Goal: Complete application form

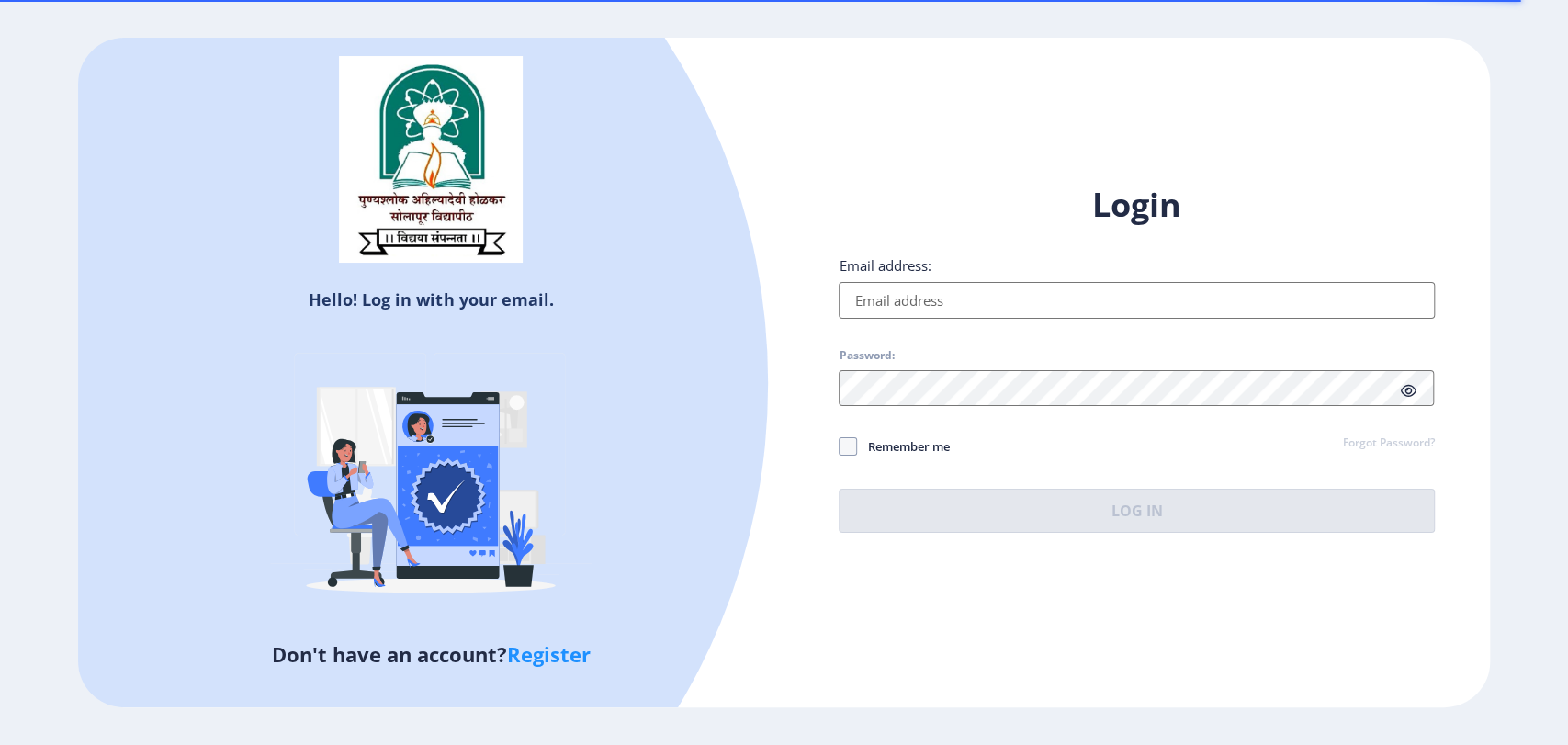
type input "[EMAIL_ADDRESS][DOMAIN_NAME]"
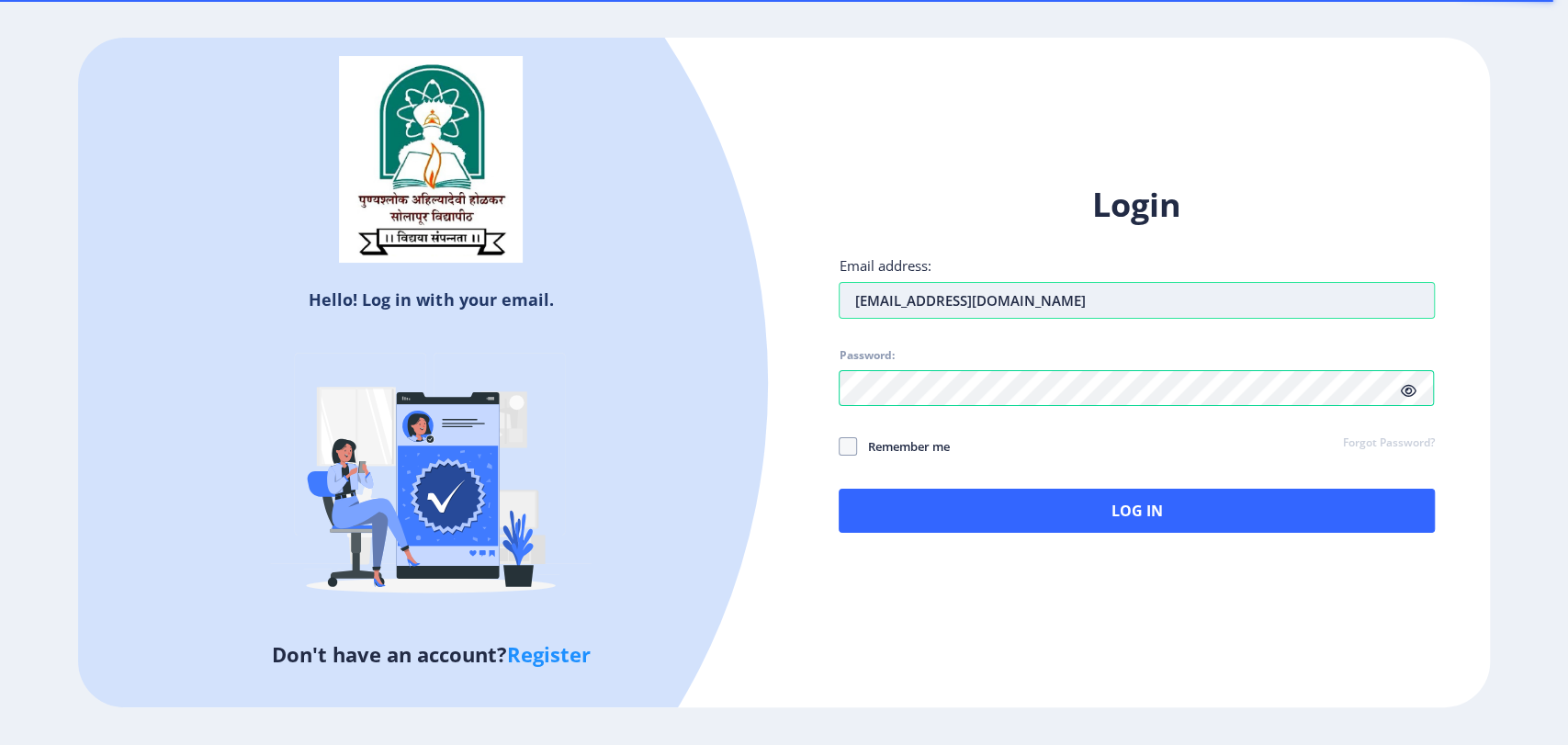
drag, startPoint x: 989, startPoint y: 299, endPoint x: 845, endPoint y: 294, distance: 144.1
click at [846, 294] on input "[EMAIL_ADDRESS][DOMAIN_NAME]" at bounding box center [1136, 299] width 595 height 36
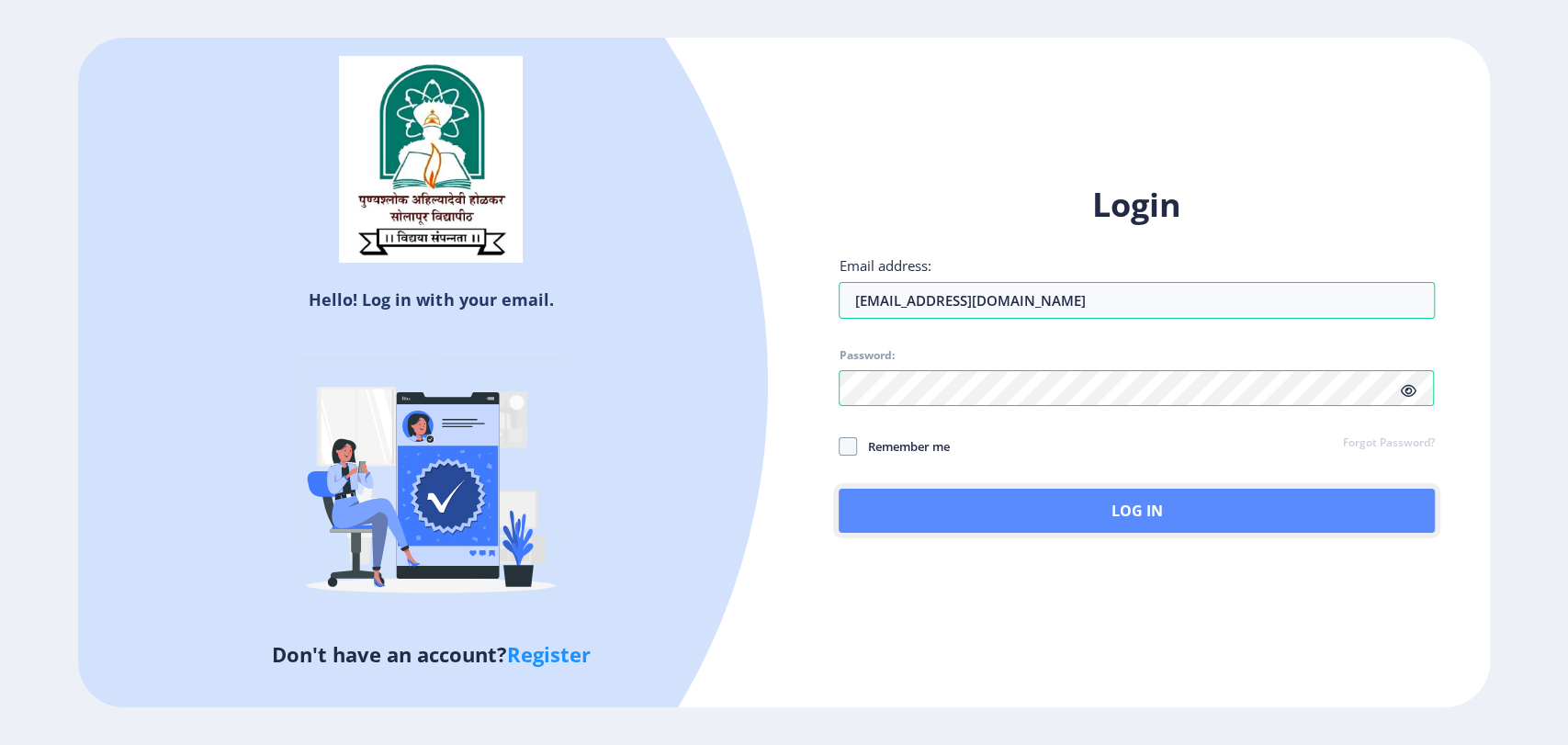
click at [1144, 523] on button "Log In" at bounding box center [1136, 510] width 595 height 44
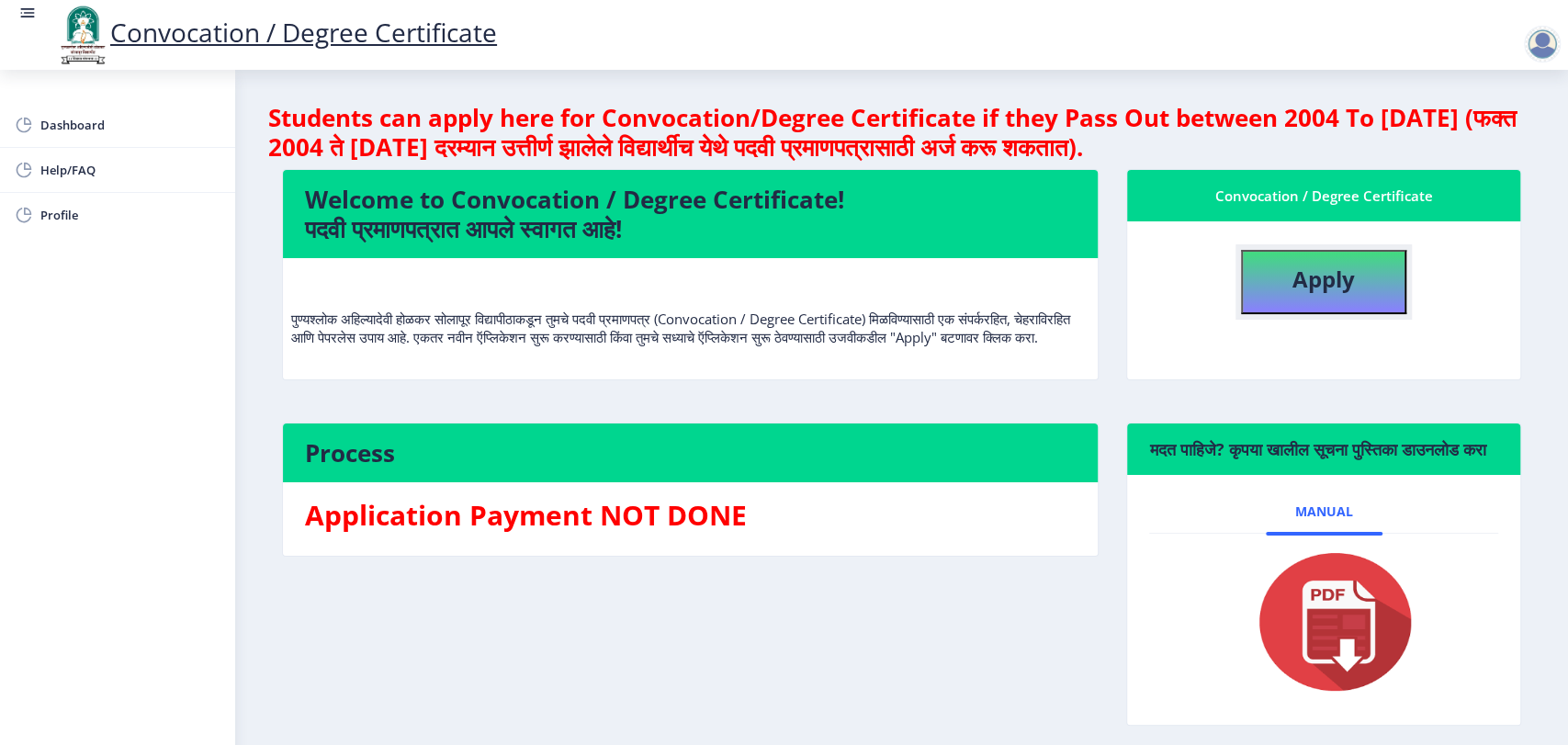
click at [1363, 274] on button "Apply" at bounding box center [1324, 282] width 165 height 64
select select
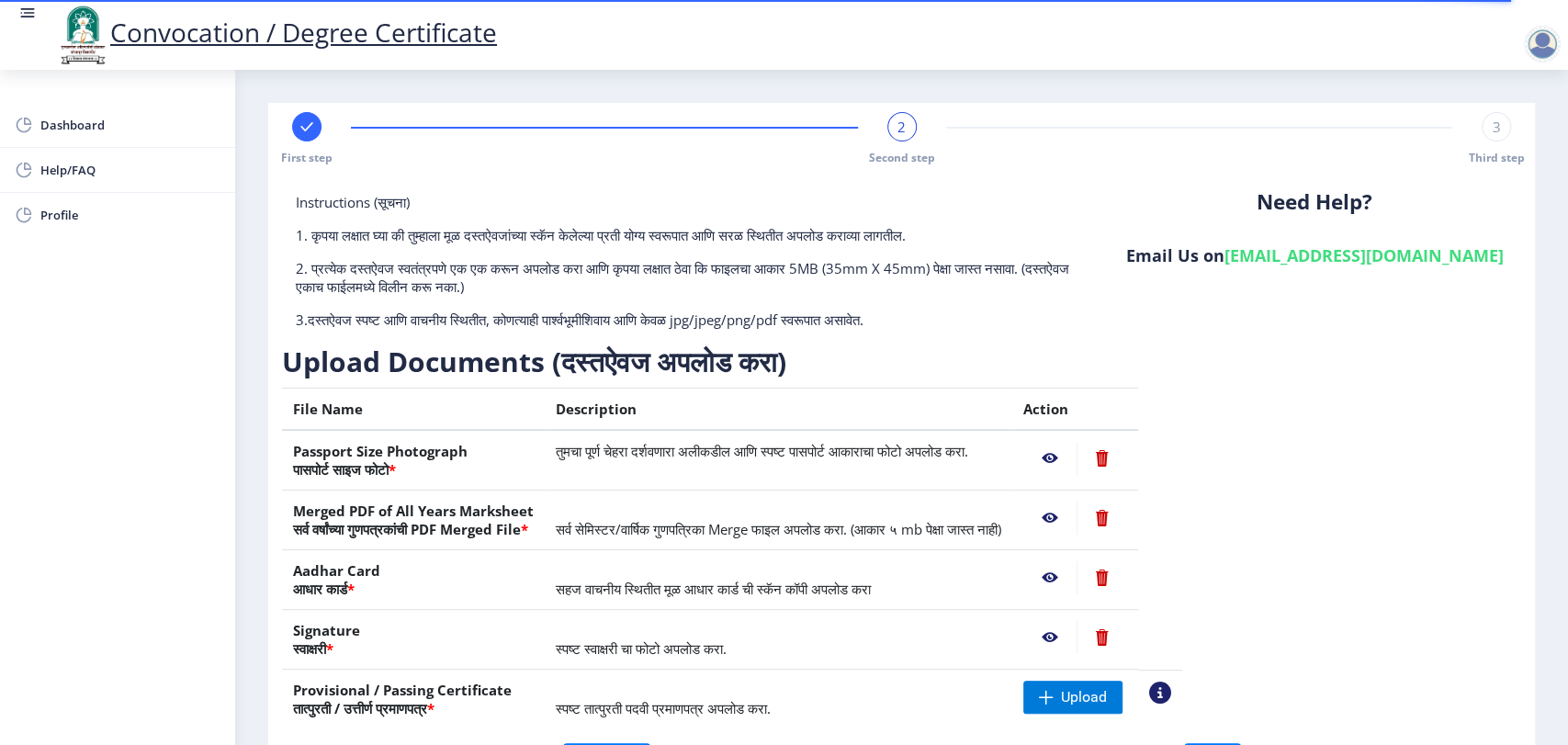
click at [308, 117] on rect at bounding box center [307, 127] width 19 height 19
select select "Regular"
select select "2023"
select select "Grade A"
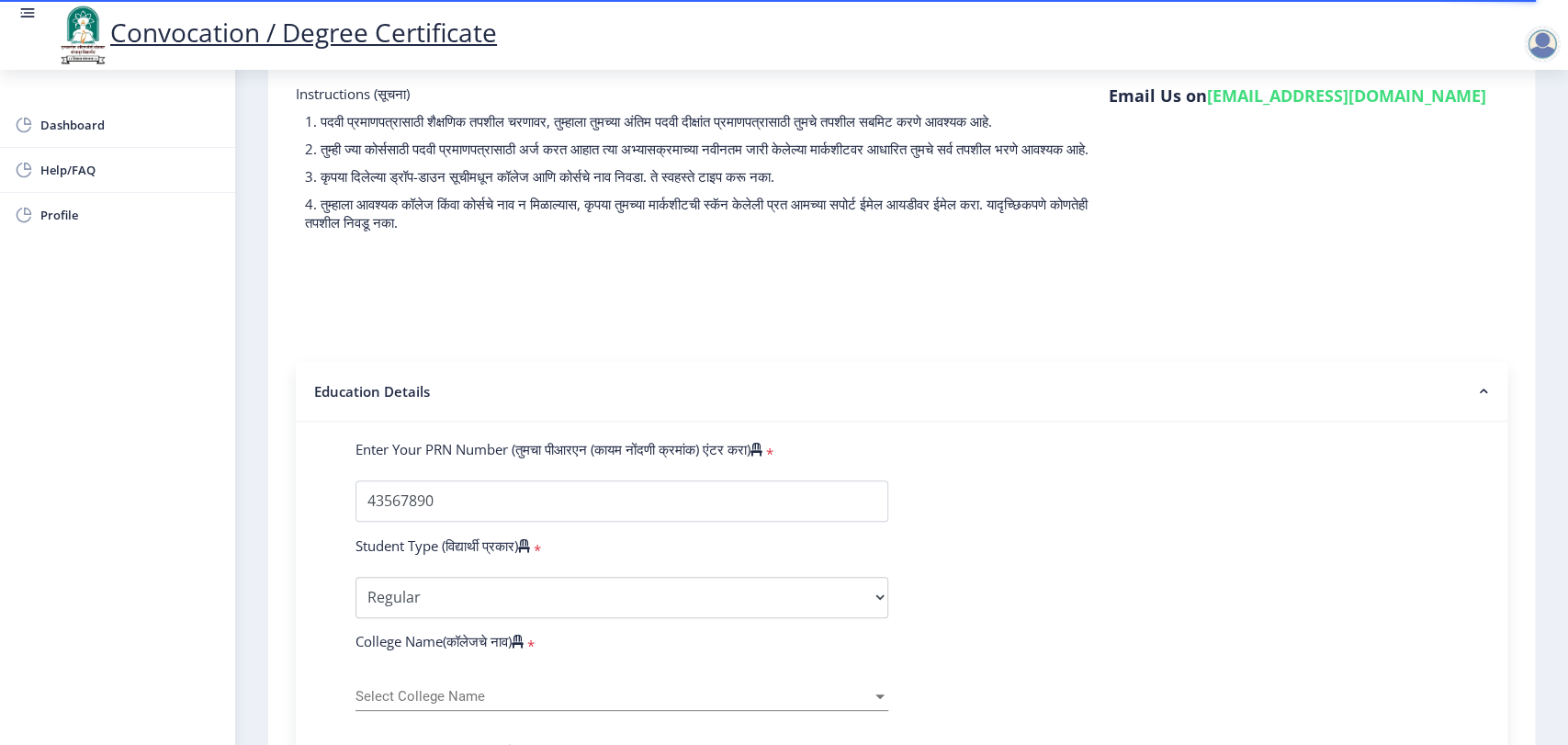
scroll to position [306, 0]
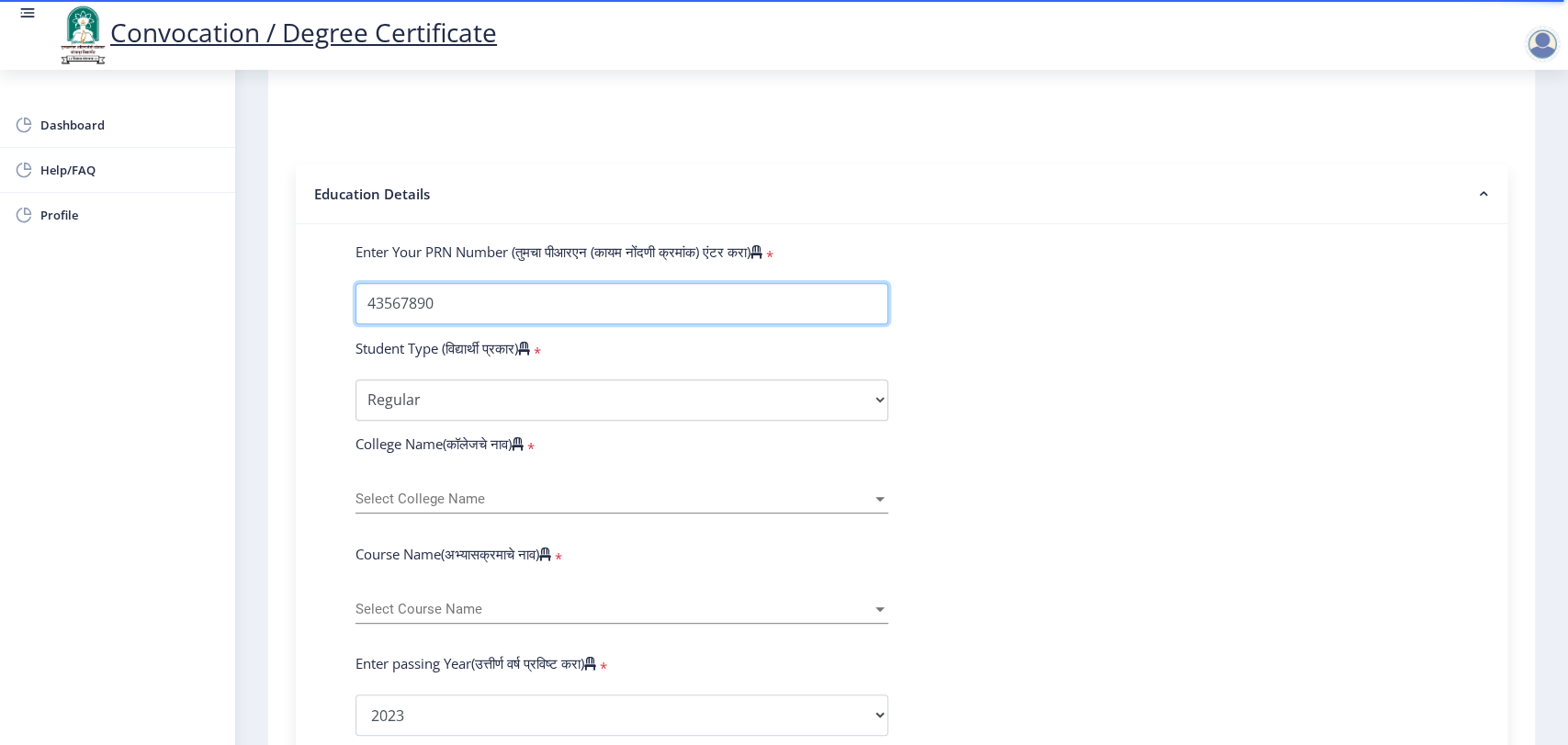
drag, startPoint x: 479, startPoint y: 318, endPoint x: 341, endPoint y: 332, distance: 138.7
click at [341, 324] on div at bounding box center [621, 303] width 561 height 41
type input "2"
type input "1234567890123456"
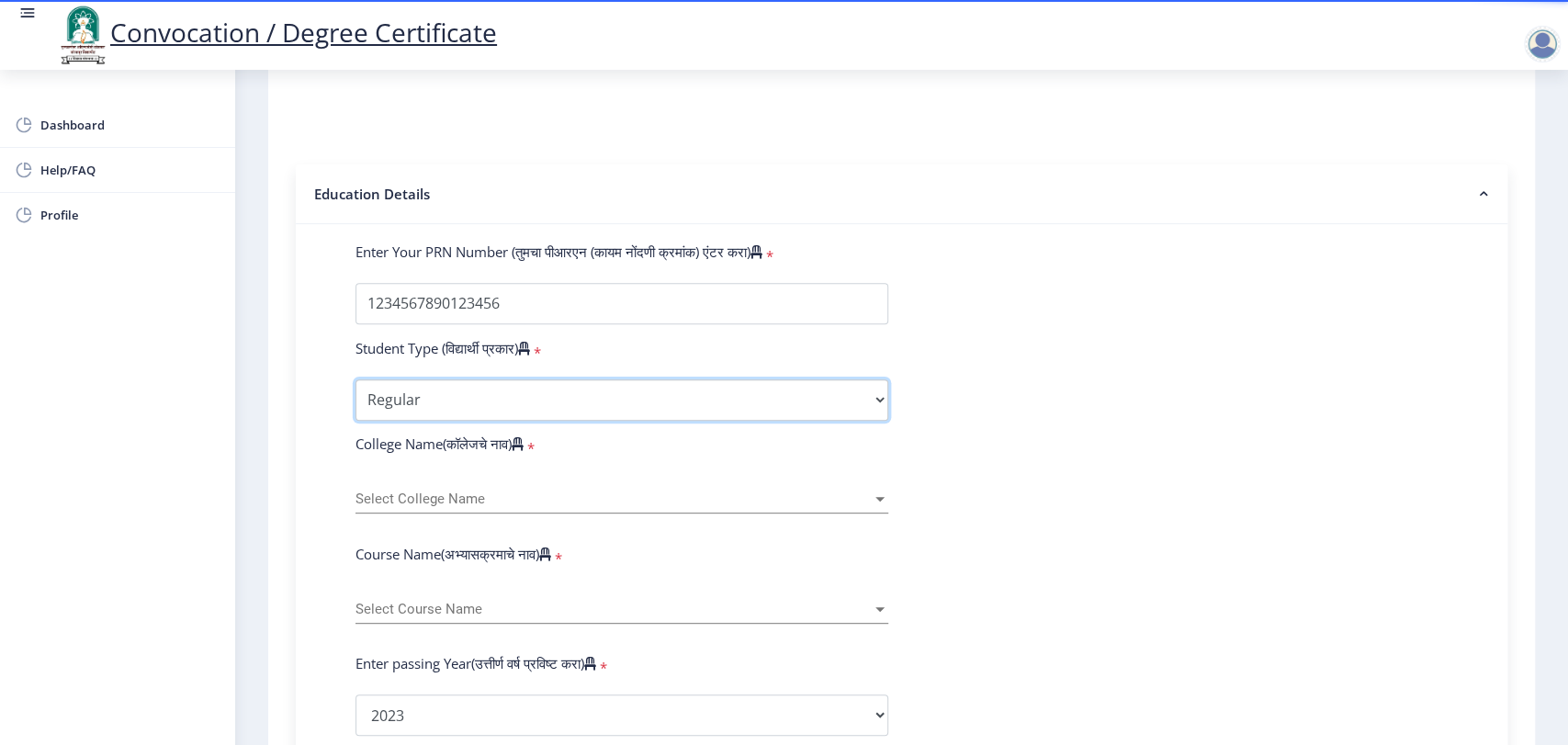
click at [578, 421] on select "Select Student Type Regular External" at bounding box center [621, 400] width 533 height 41
click at [355, 395] on select "Select Student Type Regular External" at bounding box center [621, 400] width 533 height 41
click at [484, 507] on span "Select College Name" at bounding box center [613, 499] width 516 height 16
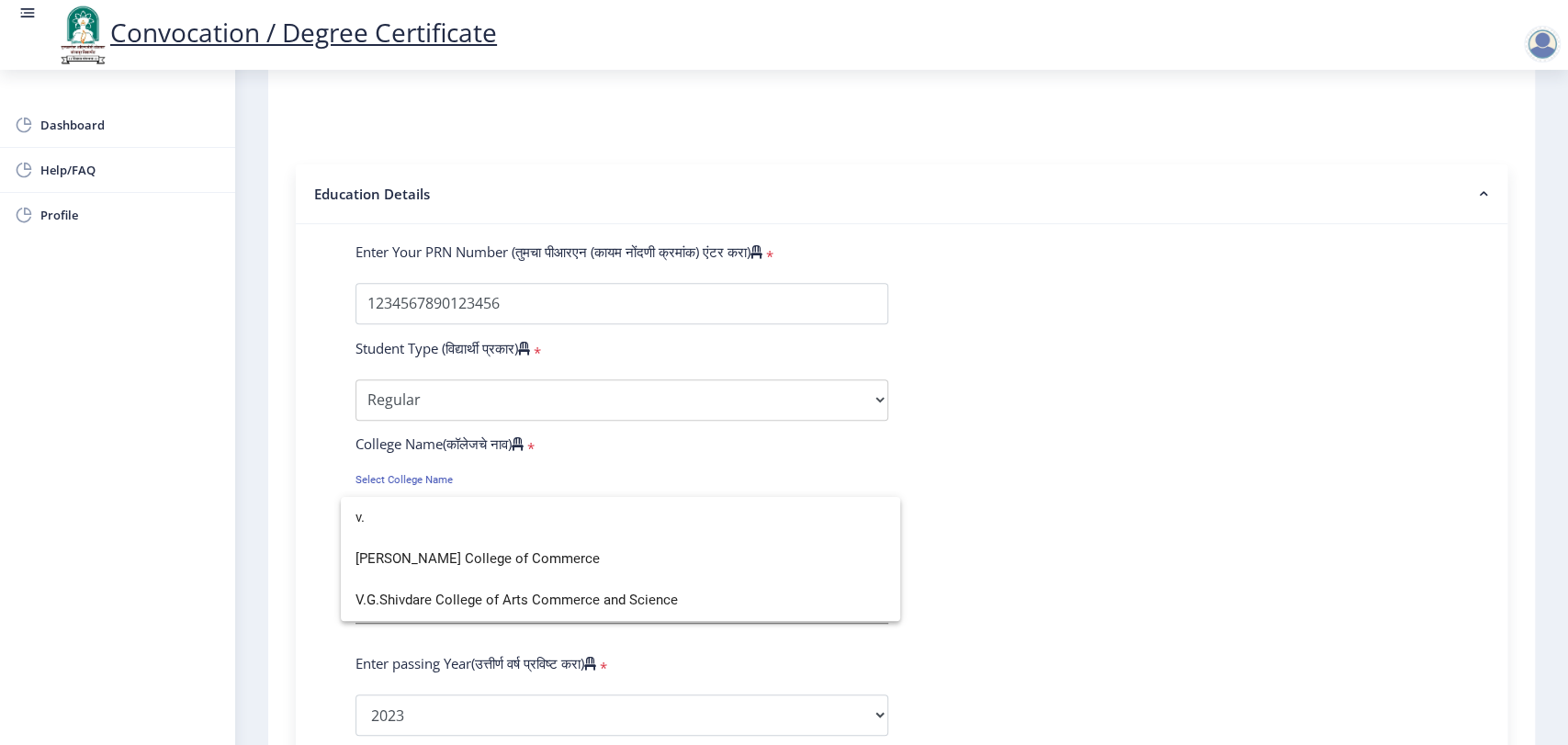
scroll to position [0, 0]
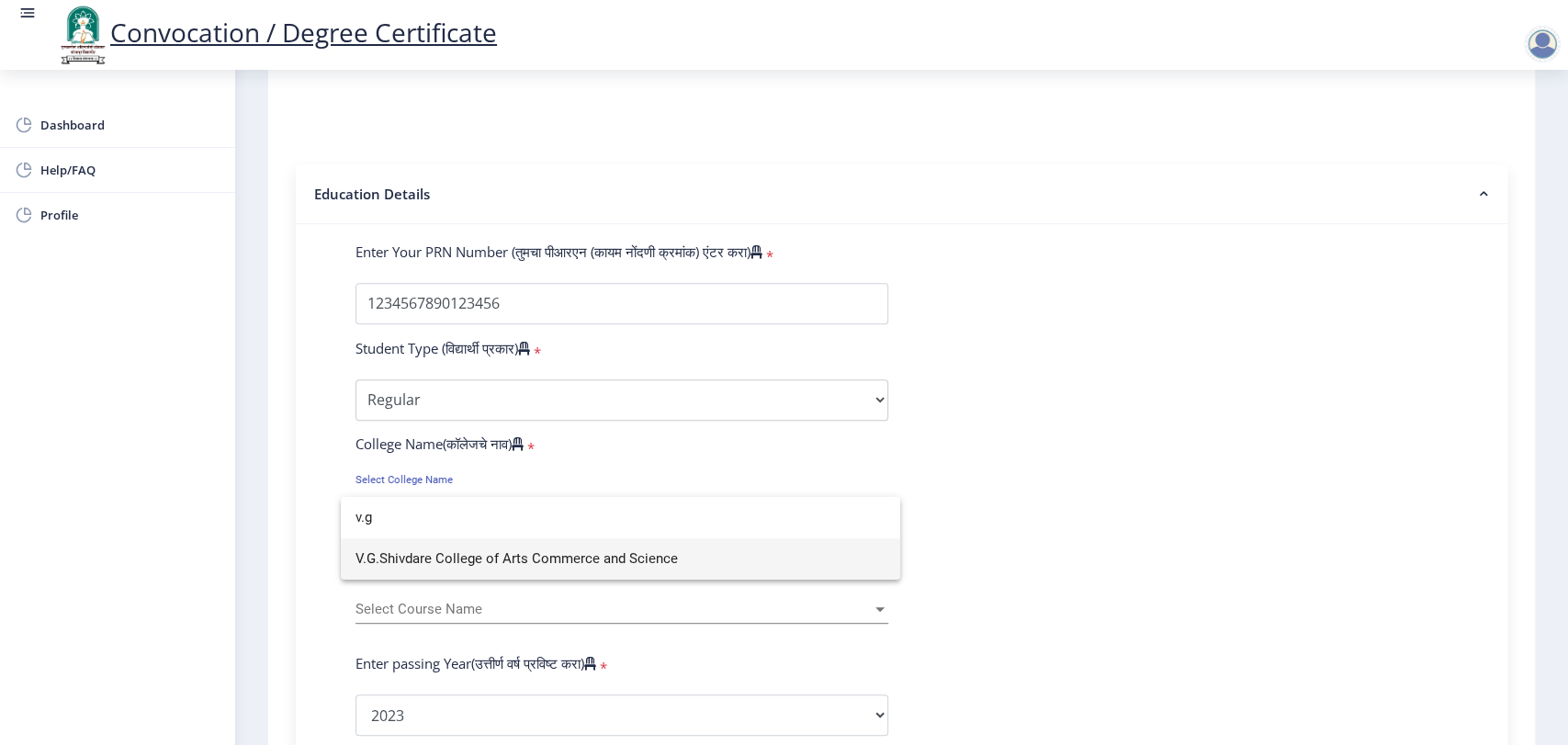
type input "v.g"
click at [514, 553] on span "V.G.Shivdare College of Arts Commerce and Science" at bounding box center [620, 559] width 530 height 41
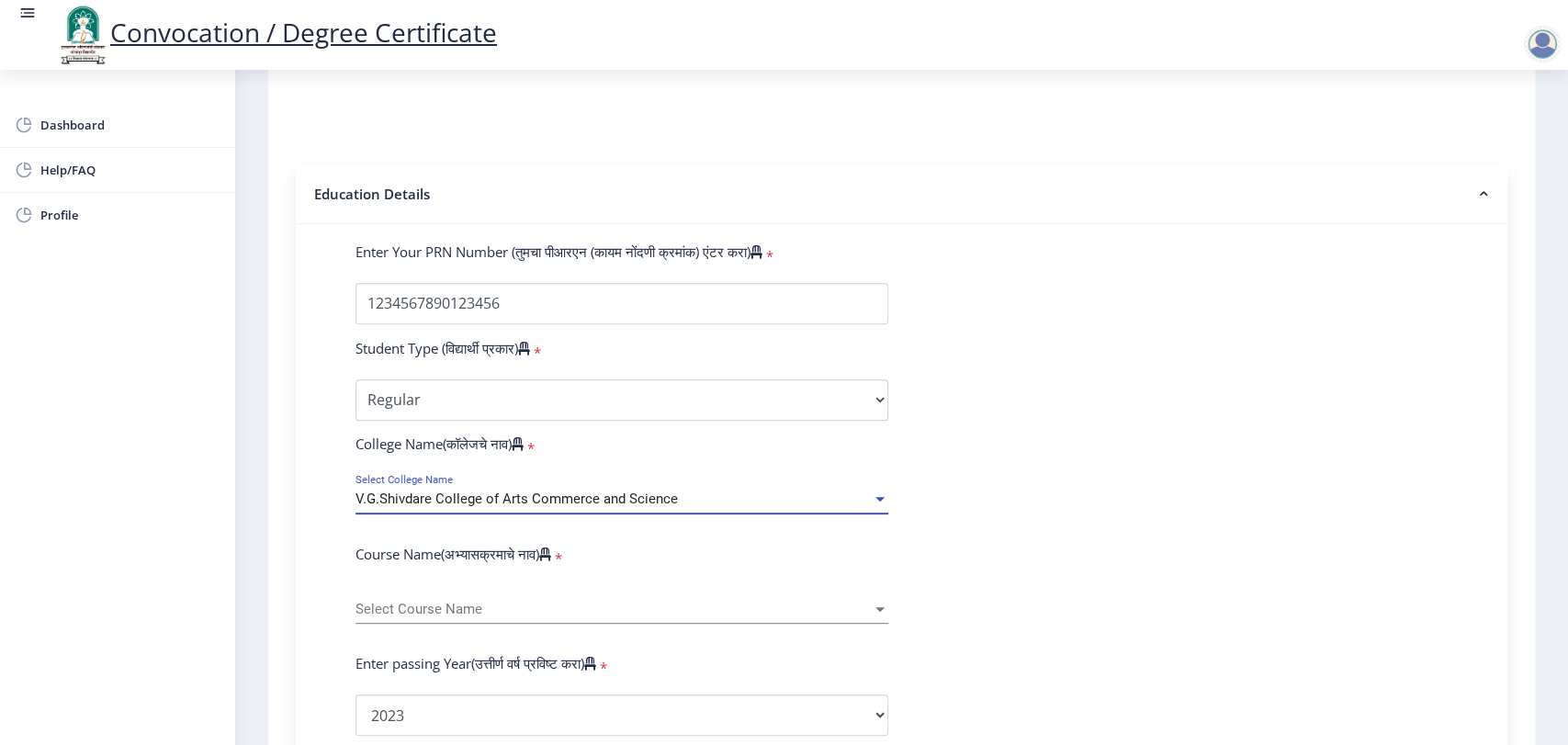
click at [562, 617] on span "Select Course Name" at bounding box center [613, 609] width 516 height 16
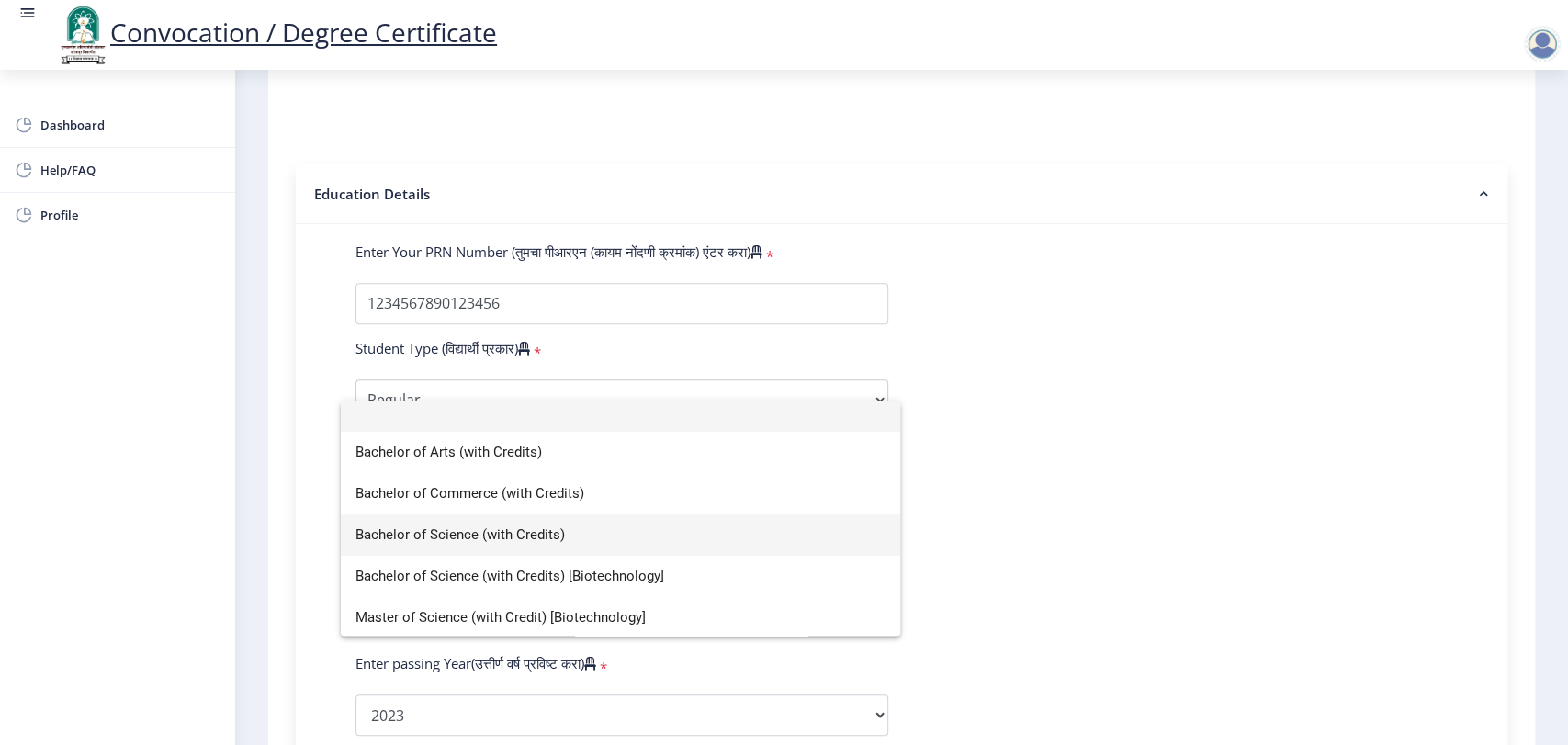
scroll to position [13, 0]
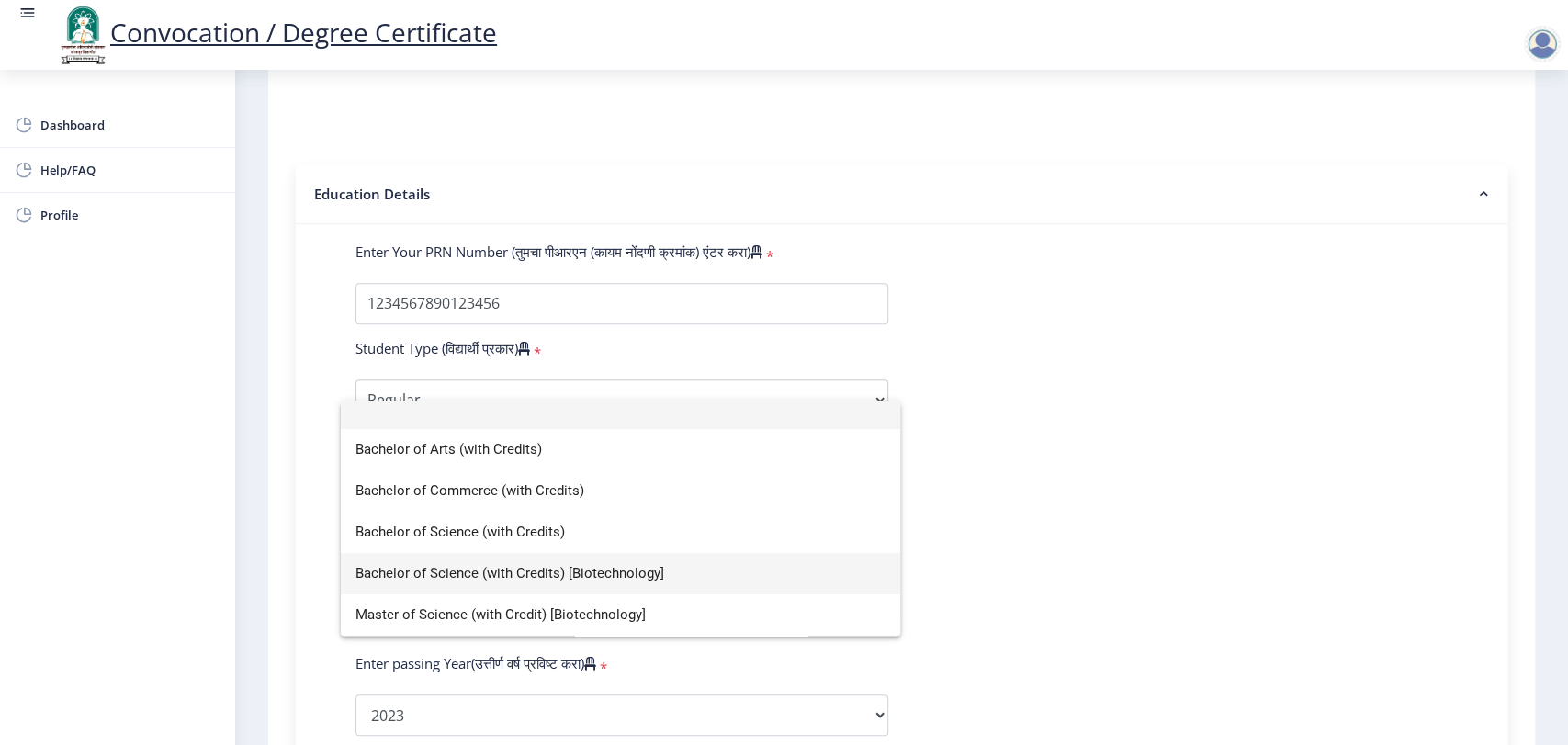
click at [587, 568] on span "Bachelor of Science (with Credits) [Biotechnology]" at bounding box center [620, 573] width 530 height 41
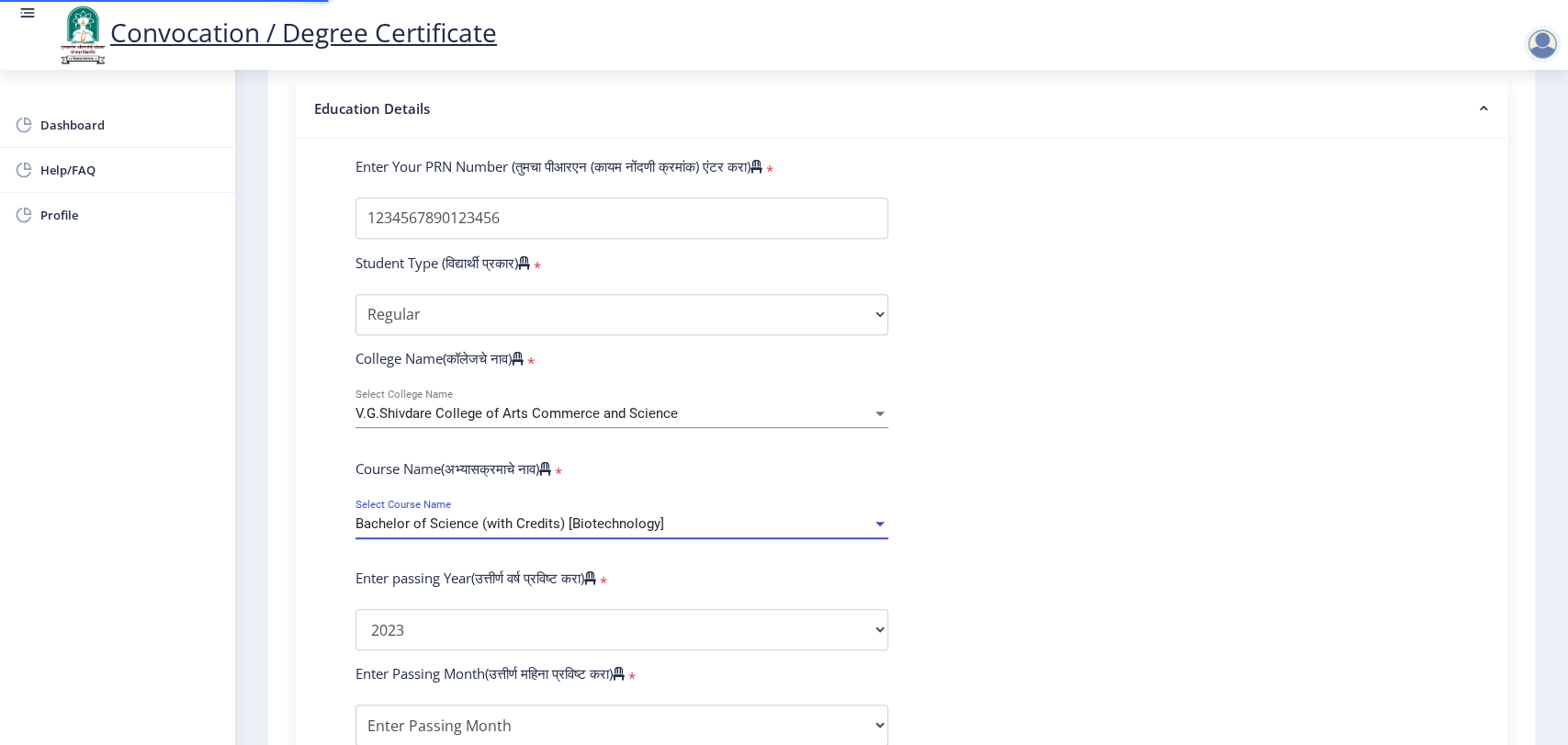
scroll to position [713, 0]
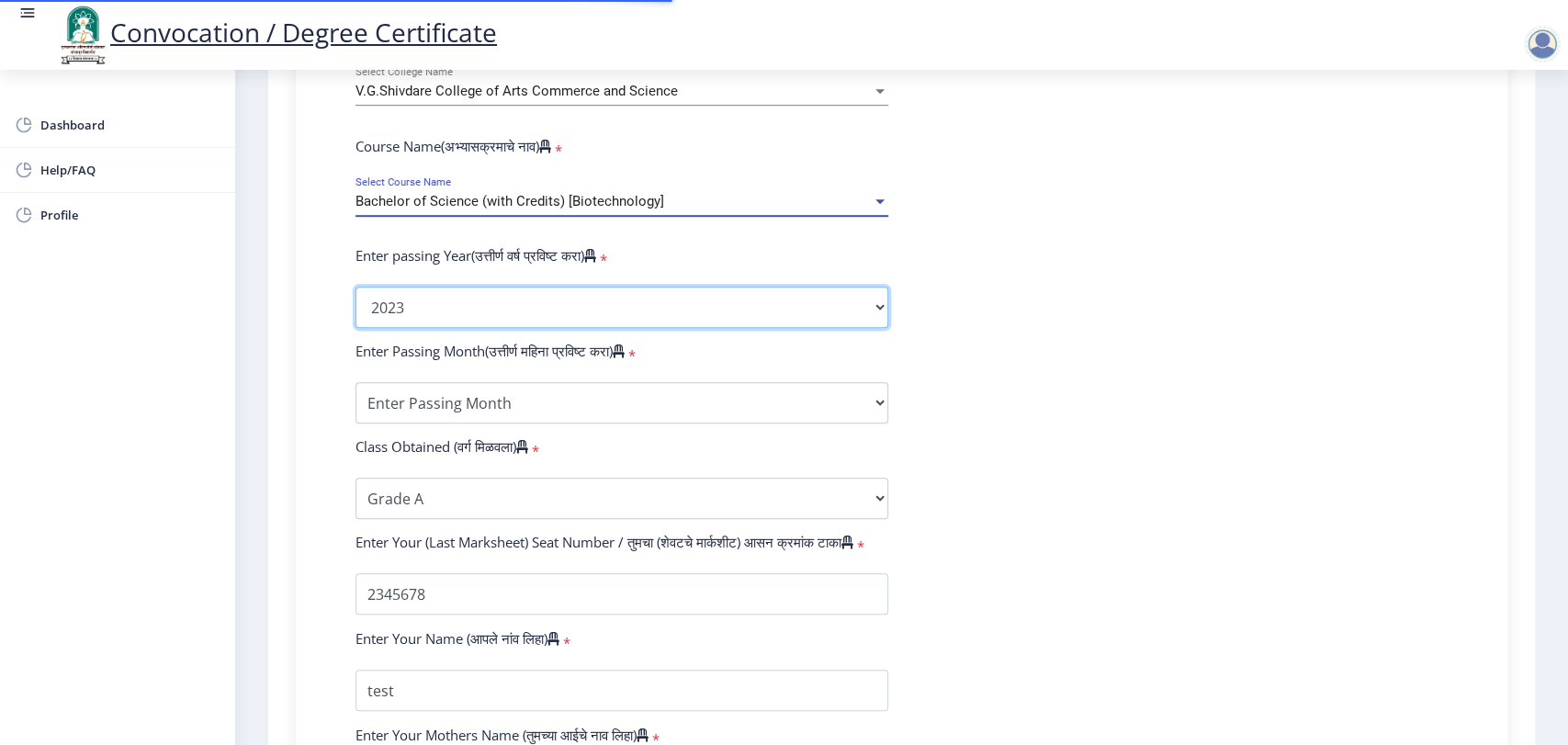
click at [464, 318] on select "2025 2024 2023 2022 2021 2020 2019 2018 2017 2016 2015 2014 2013 2012 2011 2010…" at bounding box center [621, 307] width 533 height 41
select select "2019"
click at [355, 304] on select "2025 2024 2023 2022 2021 2020 2019 2018 2017 2016 2015 2014 2013 2012 2011 2010…" at bounding box center [621, 307] width 533 height 41
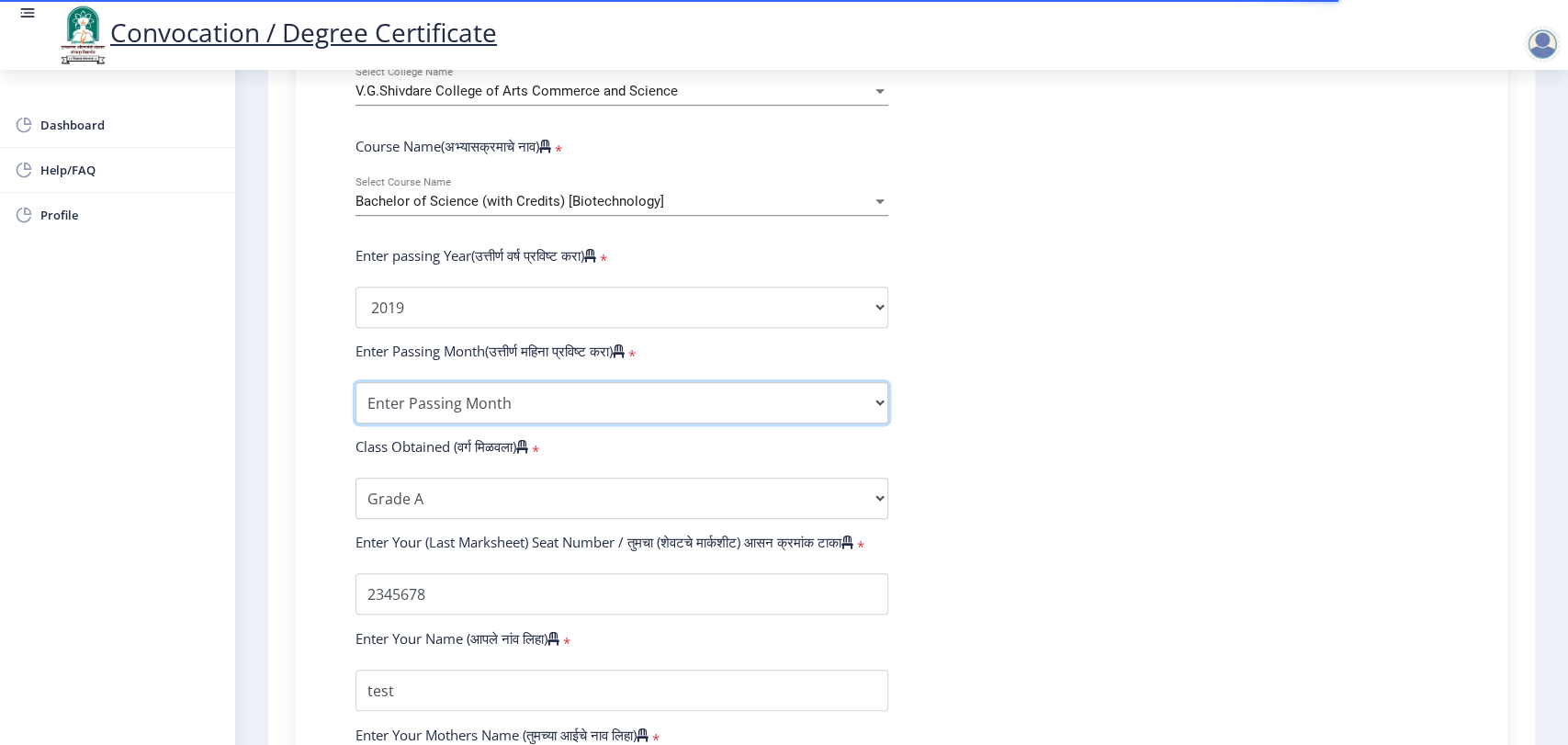
click at [515, 423] on select "Enter Passing Month March April May October November December" at bounding box center [621, 403] width 533 height 41
select select "March"
click at [355, 399] on select "Enter Passing Month March April May October November December" at bounding box center [621, 403] width 533 height 41
click at [1540, 38] on div at bounding box center [1542, 44] width 36 height 36
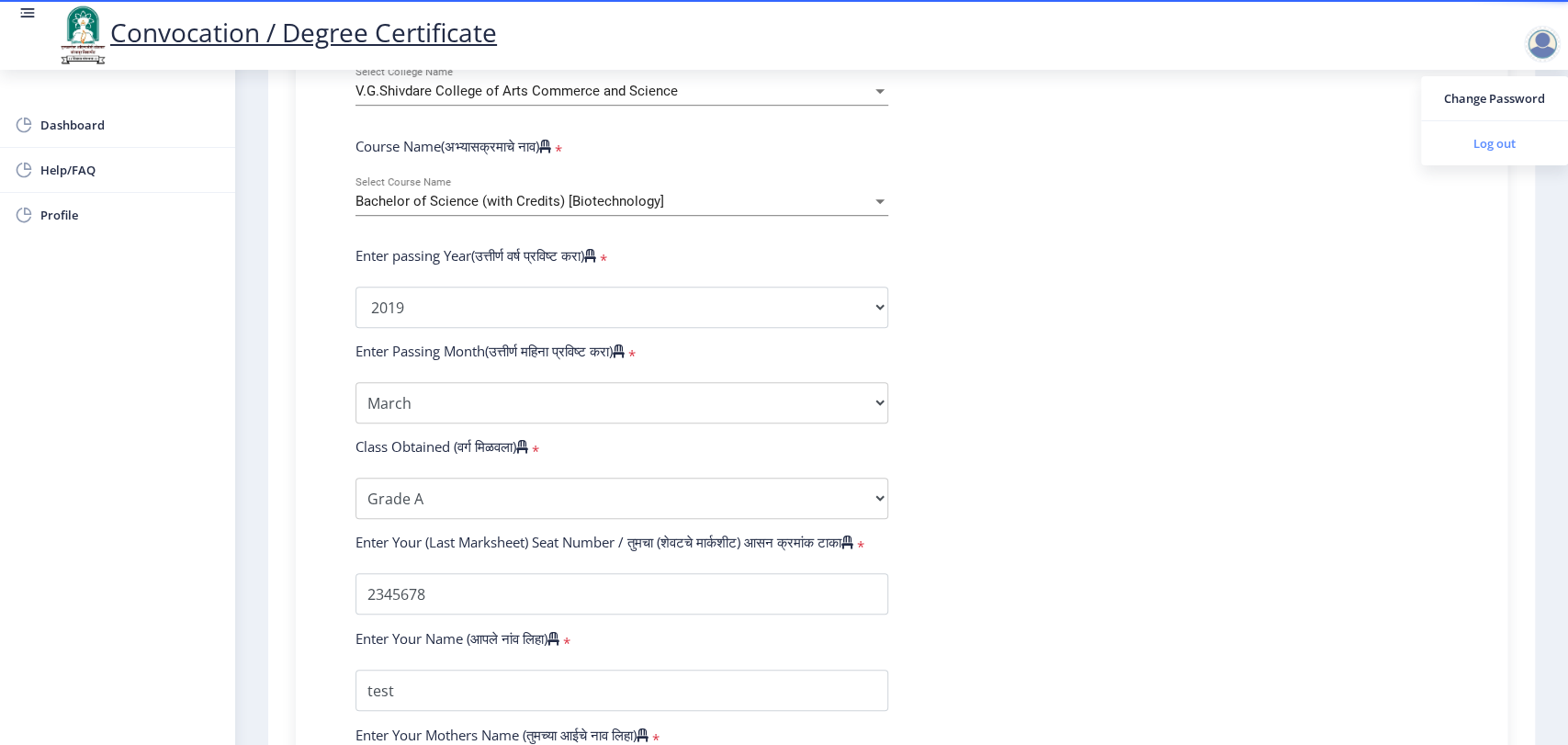
click at [1510, 144] on span "Log out" at bounding box center [1494, 144] width 118 height 22
